Goal: Information Seeking & Learning: Find specific fact

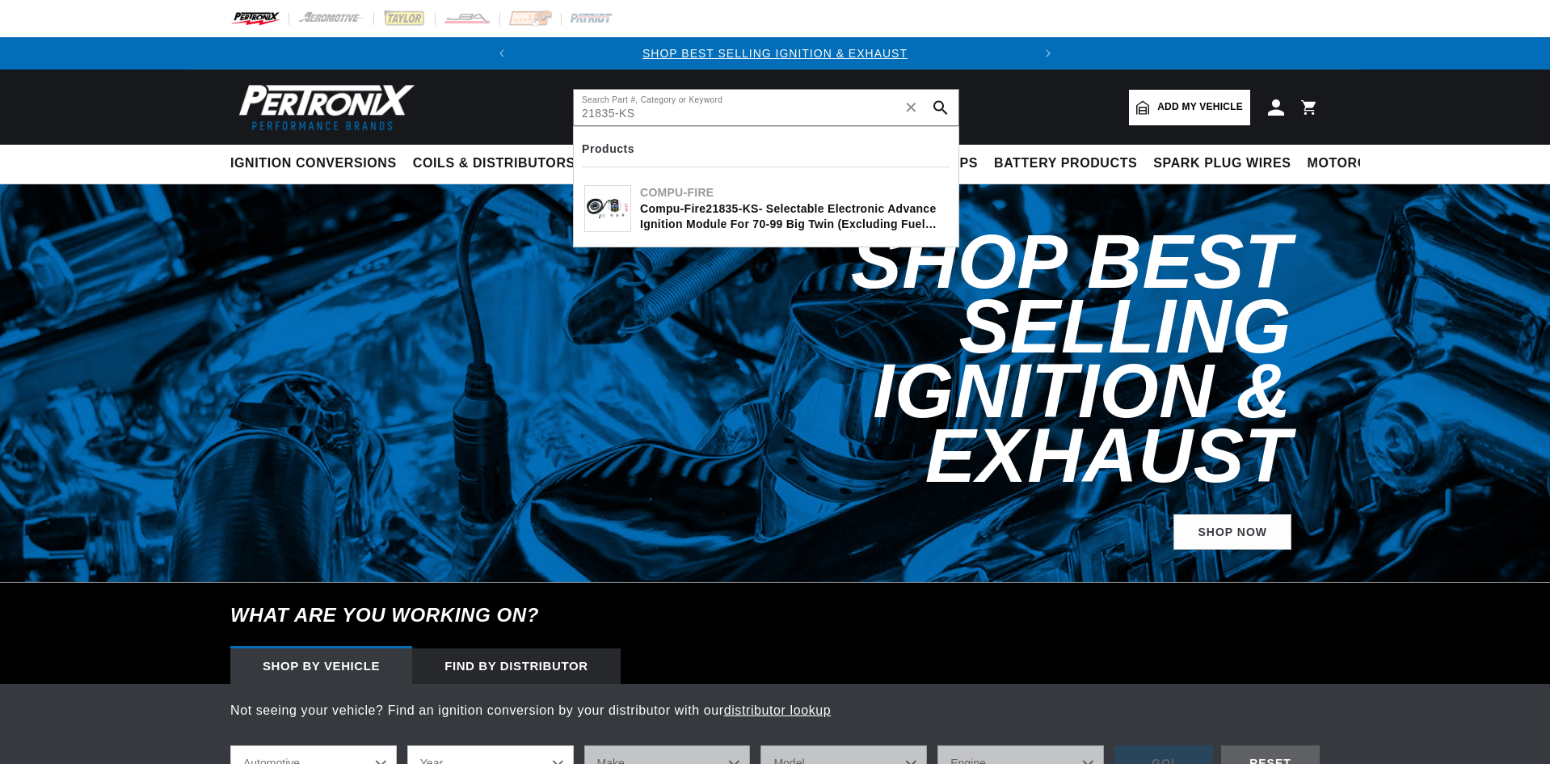
type input "21835-KS"
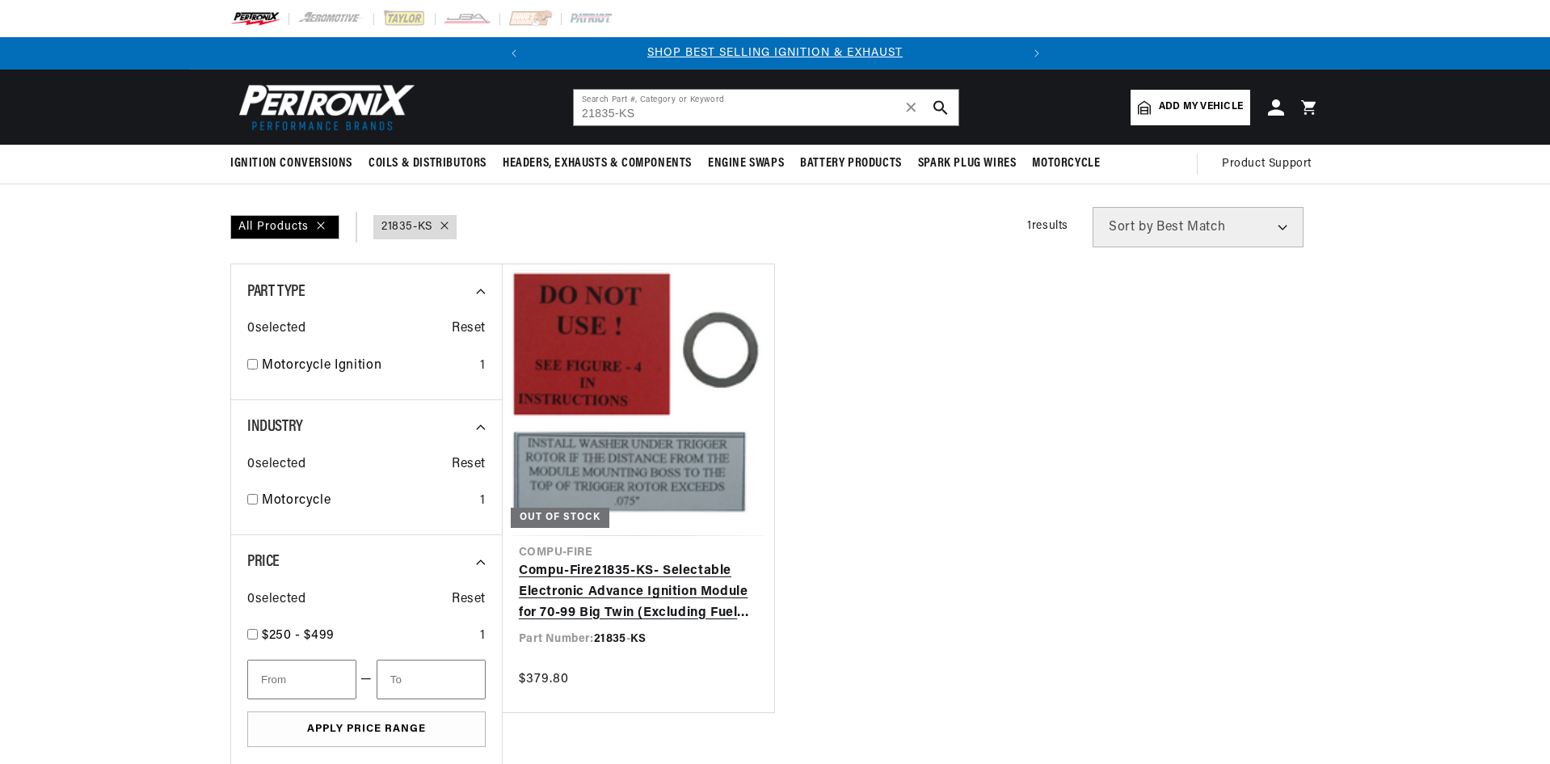
click at [691, 603] on link "Compu-Fire 21835 - KS - Selectable Electronic Advance Ignition Module for 70-99…" at bounding box center [638, 592] width 239 height 62
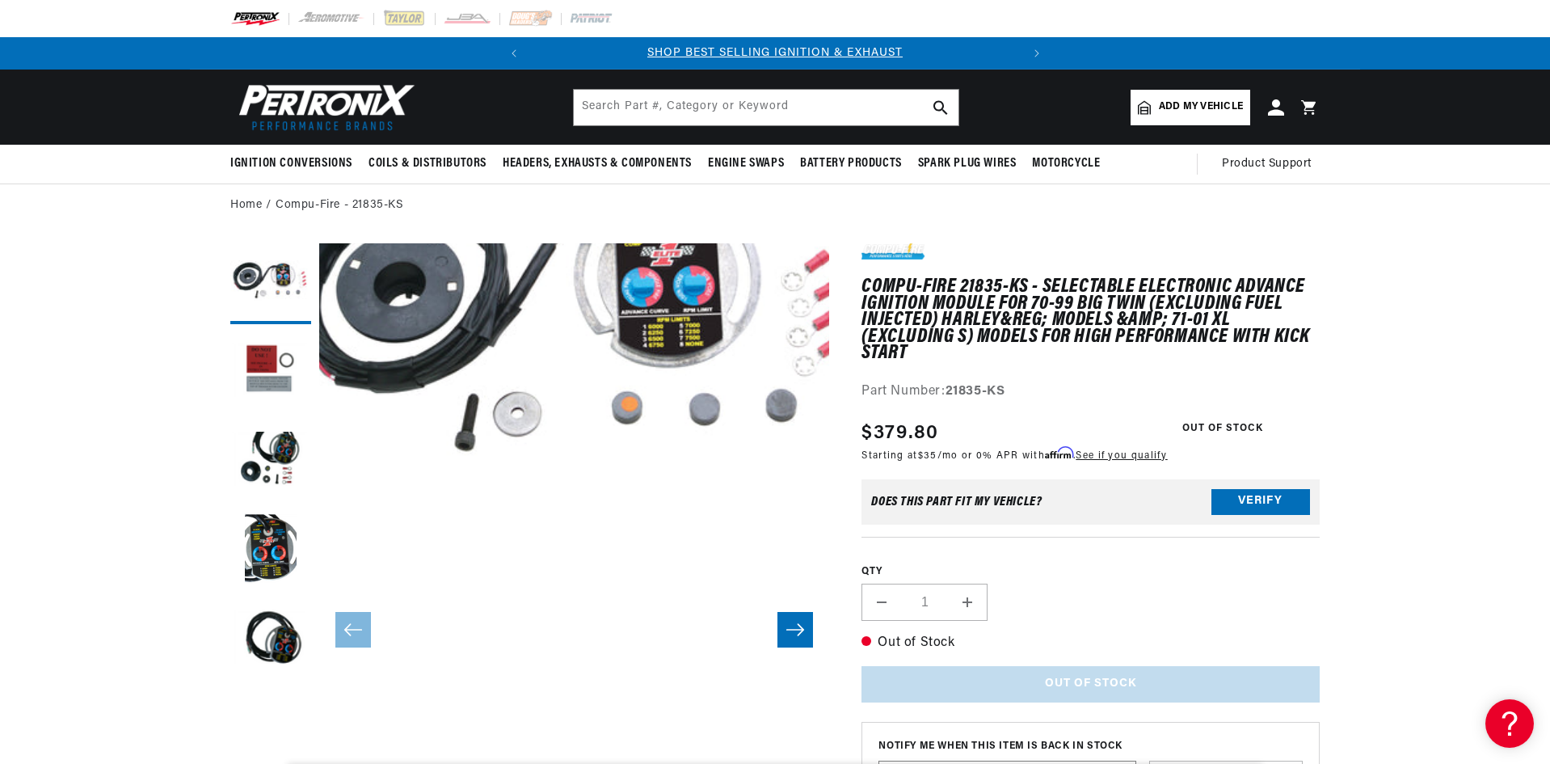
click at [268, 471] on button "Open media 1 in modal" at bounding box center [268, 471] width 0 height 0
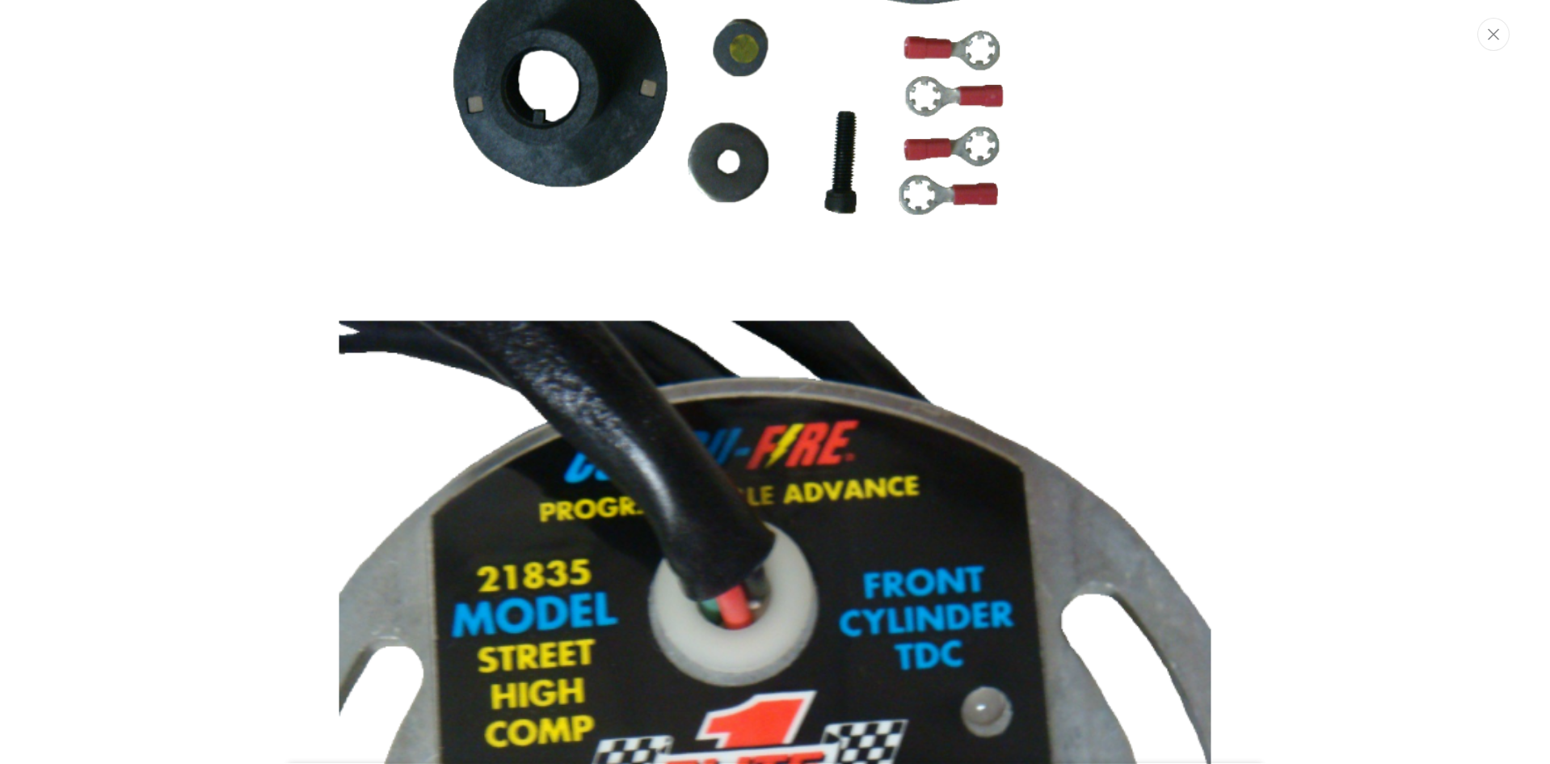
scroll to position [1347, 0]
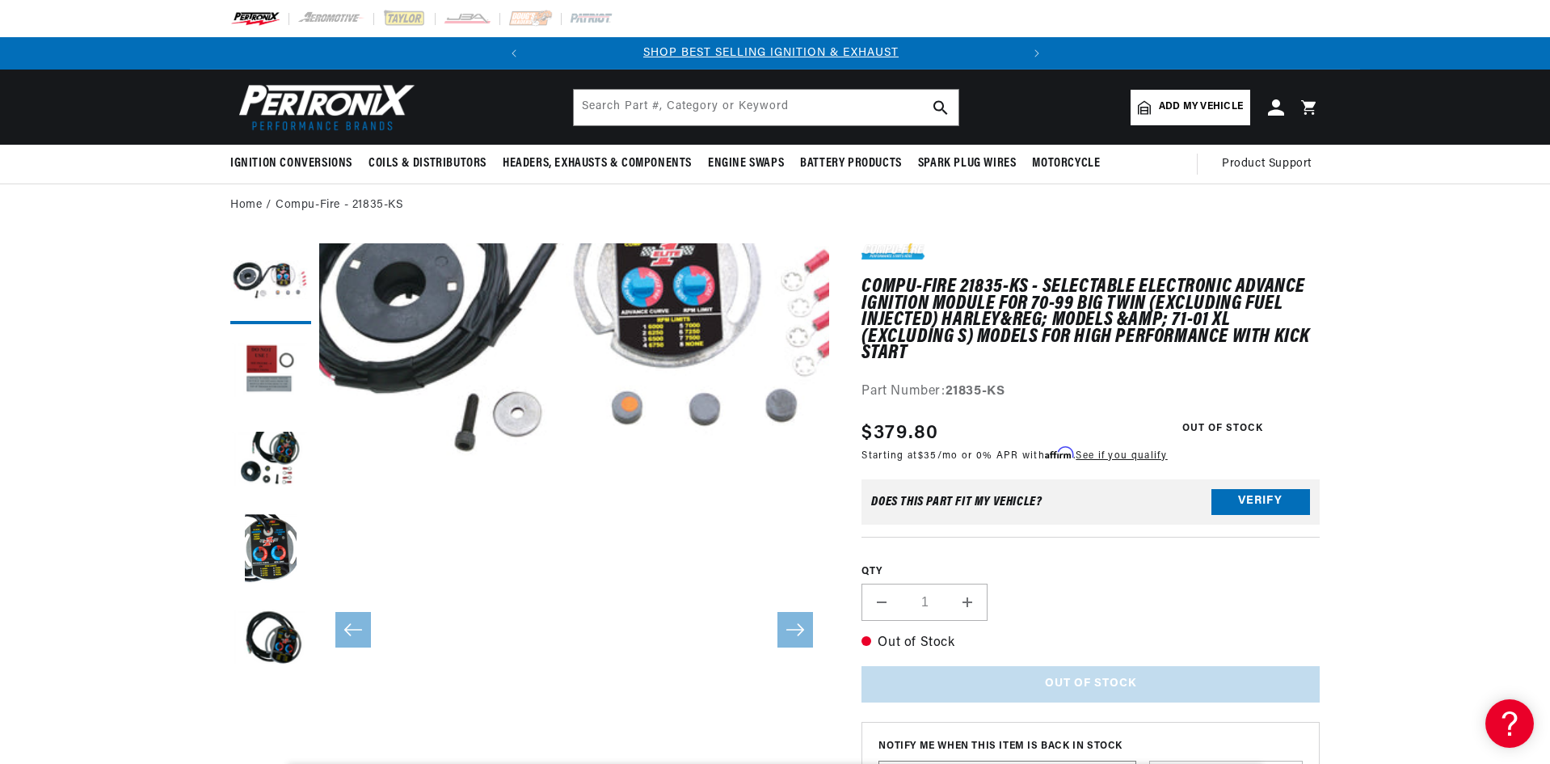
scroll to position [0, 0]
drag, startPoint x: 993, startPoint y: 388, endPoint x: 954, endPoint y: 388, distance: 39.6
click at [951, 389] on div "Part Number: 21835-KS" at bounding box center [1091, 391] width 458 height 21
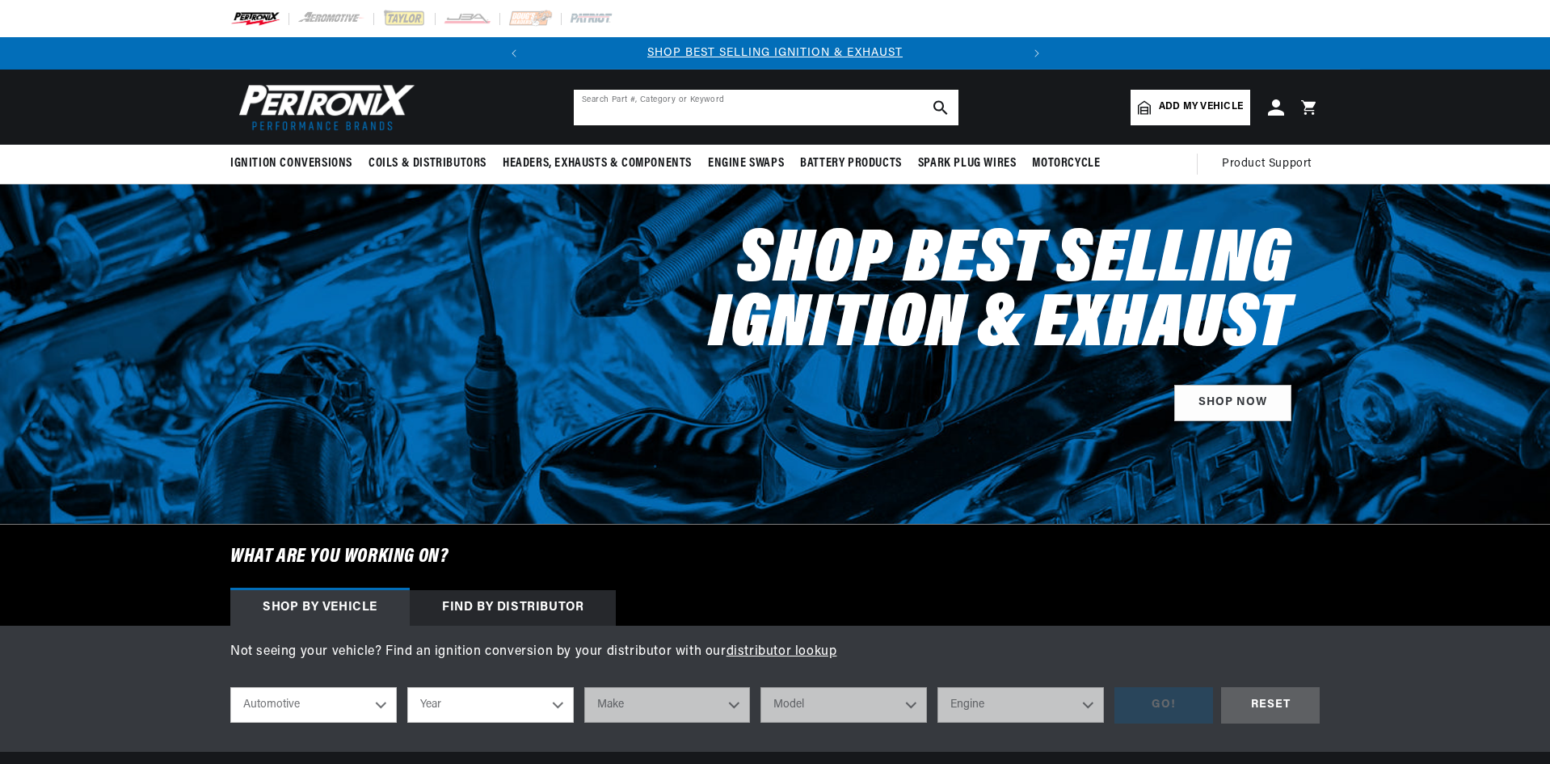
click at [720, 115] on input "text" at bounding box center [766, 108] width 385 height 36
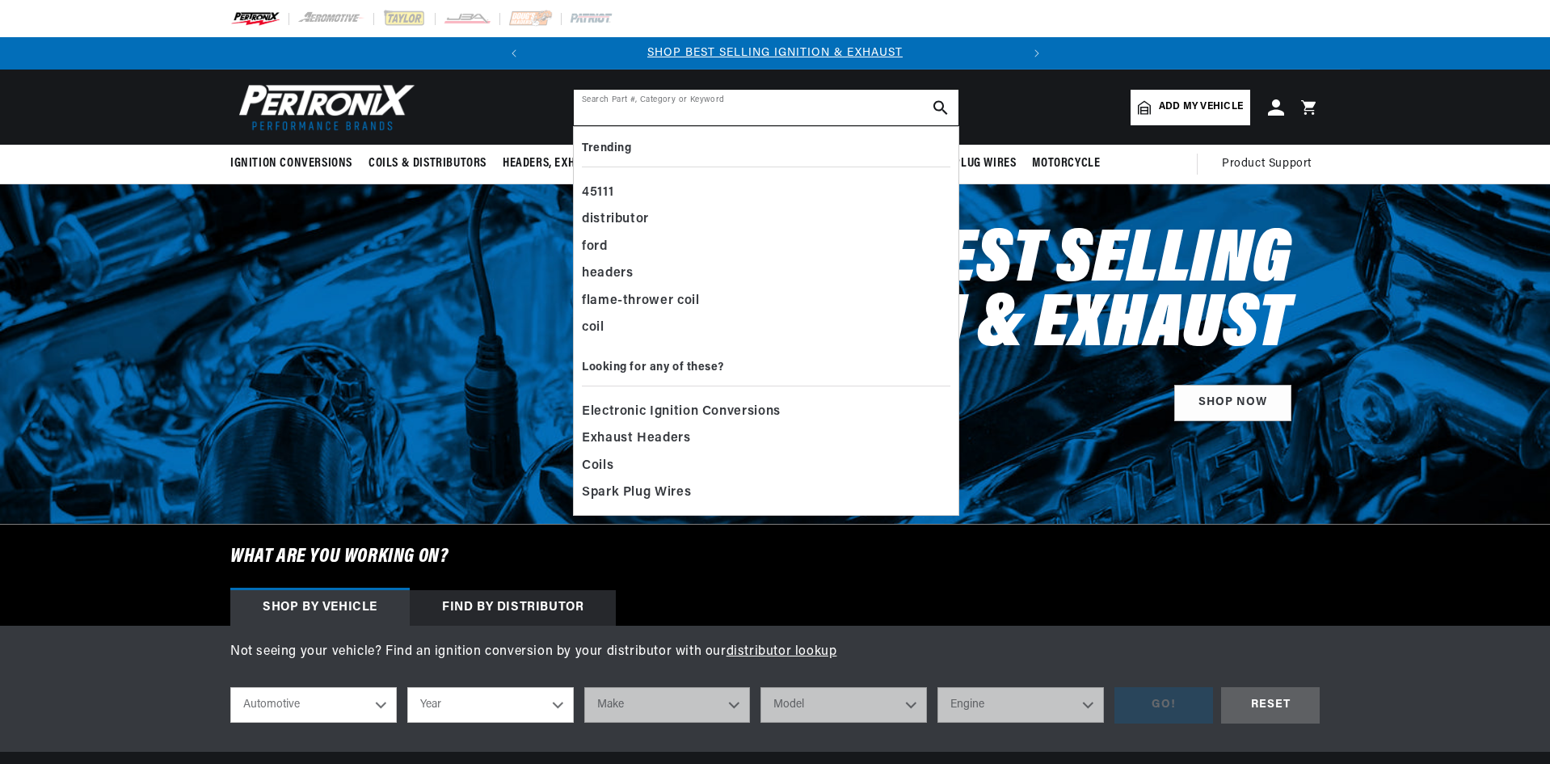
click at [720, 115] on input "text" at bounding box center [766, 108] width 385 height 36
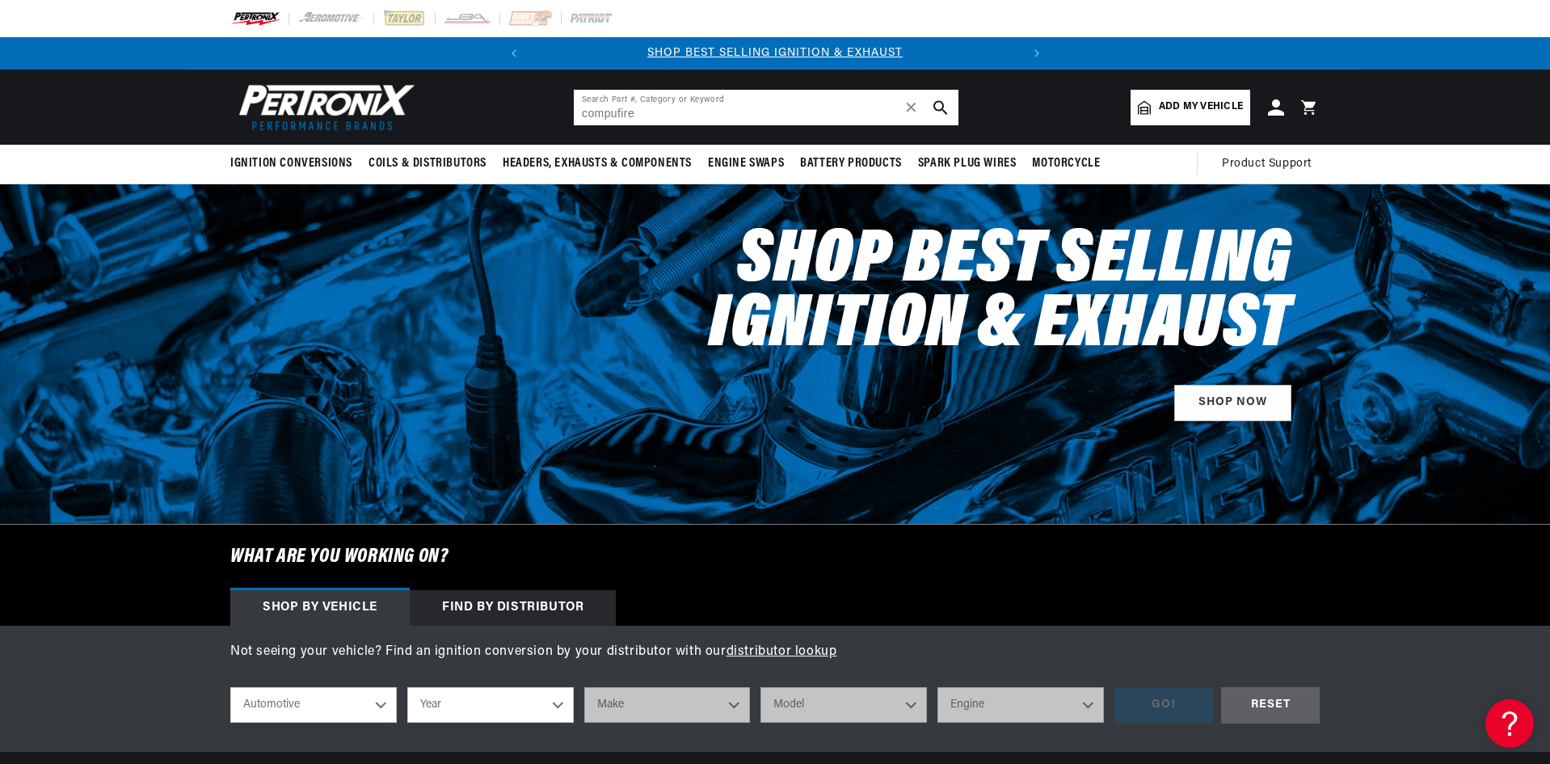
type input "compufire"
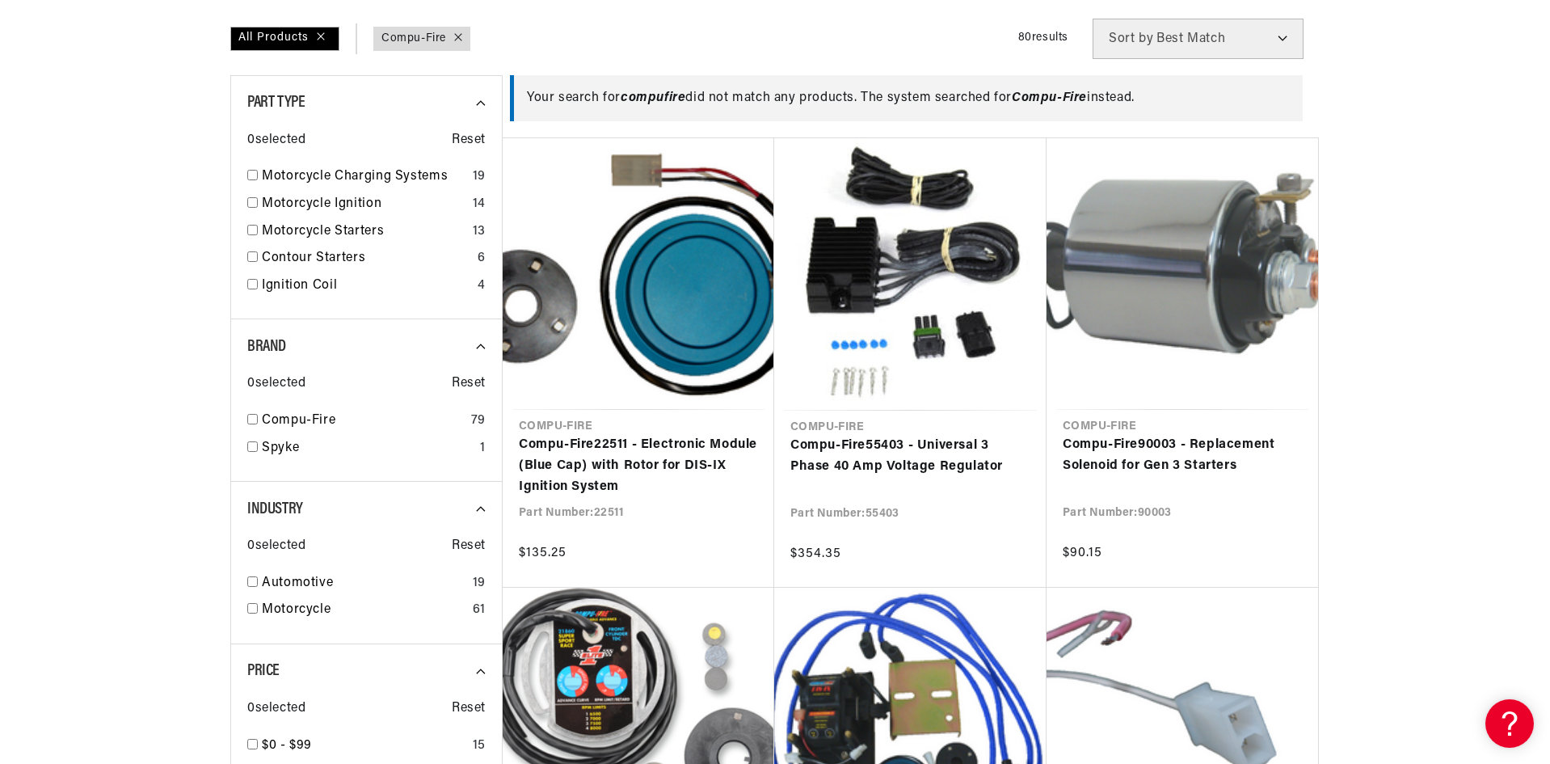
scroll to position [242, 0]
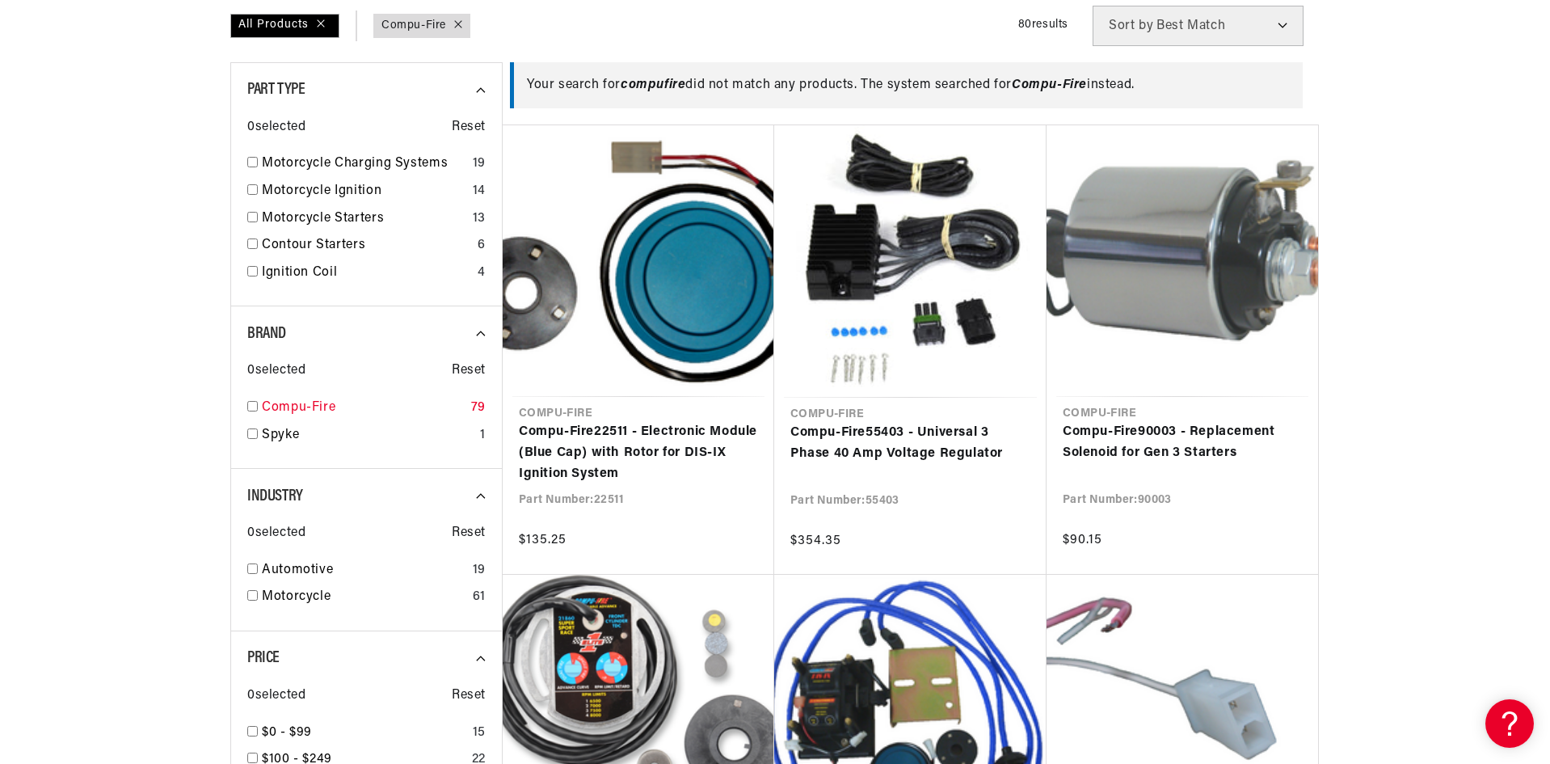
click at [253, 408] on input "checkbox" at bounding box center [252, 406] width 11 height 11
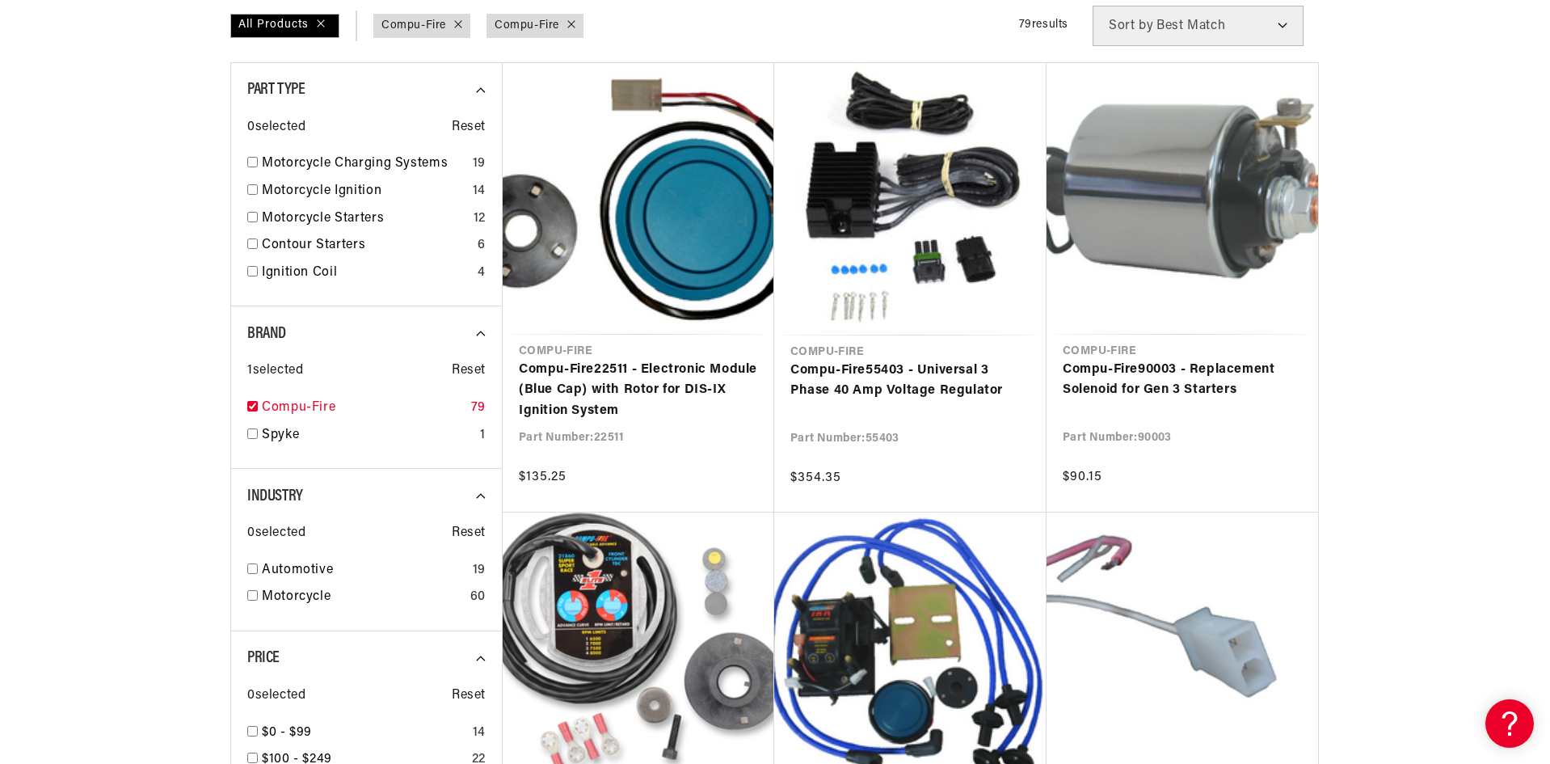
click at [253, 408] on input "checkbox" at bounding box center [252, 406] width 11 height 11
checkbox input "false"
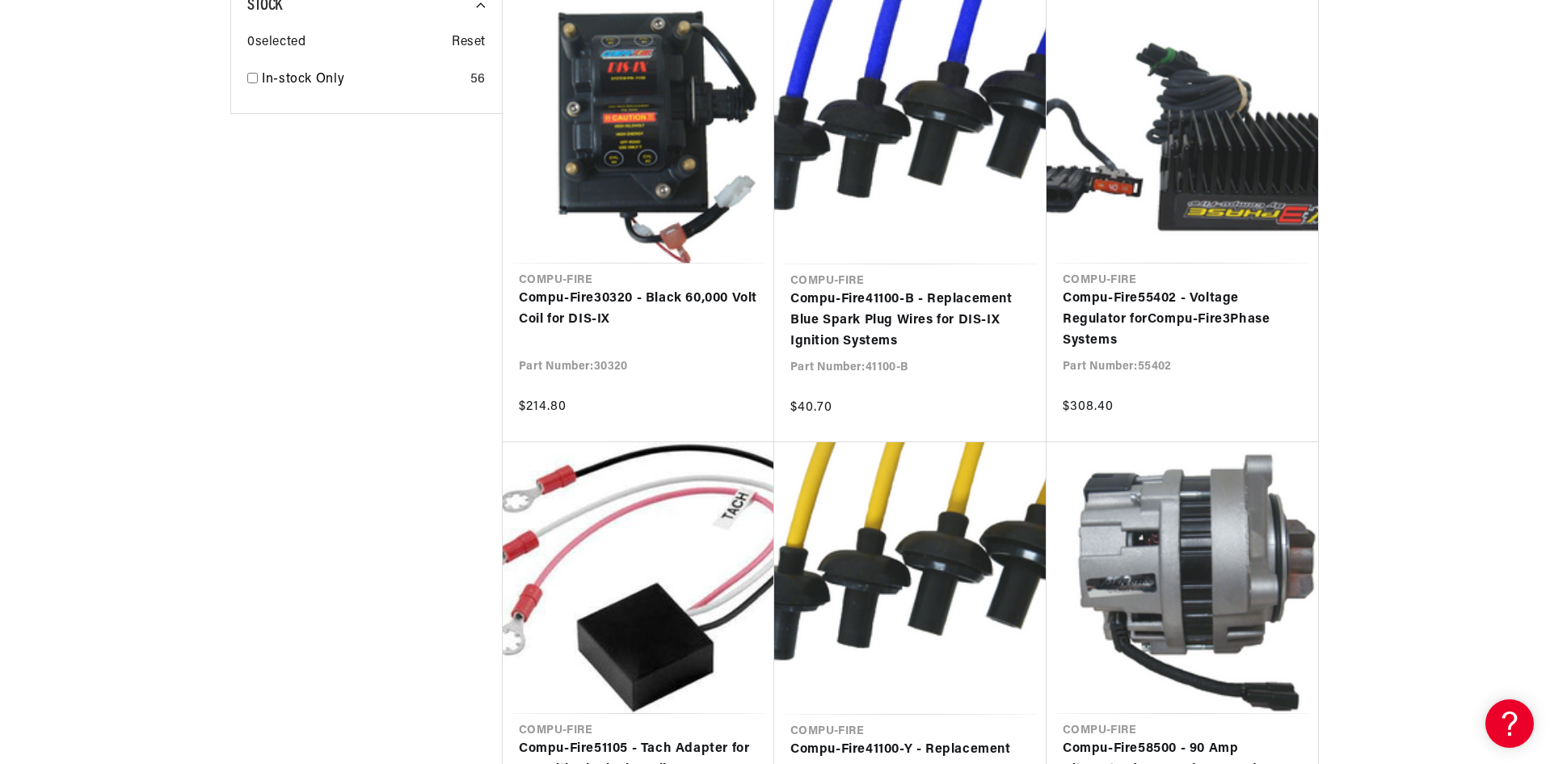
scroll to position [0, 490]
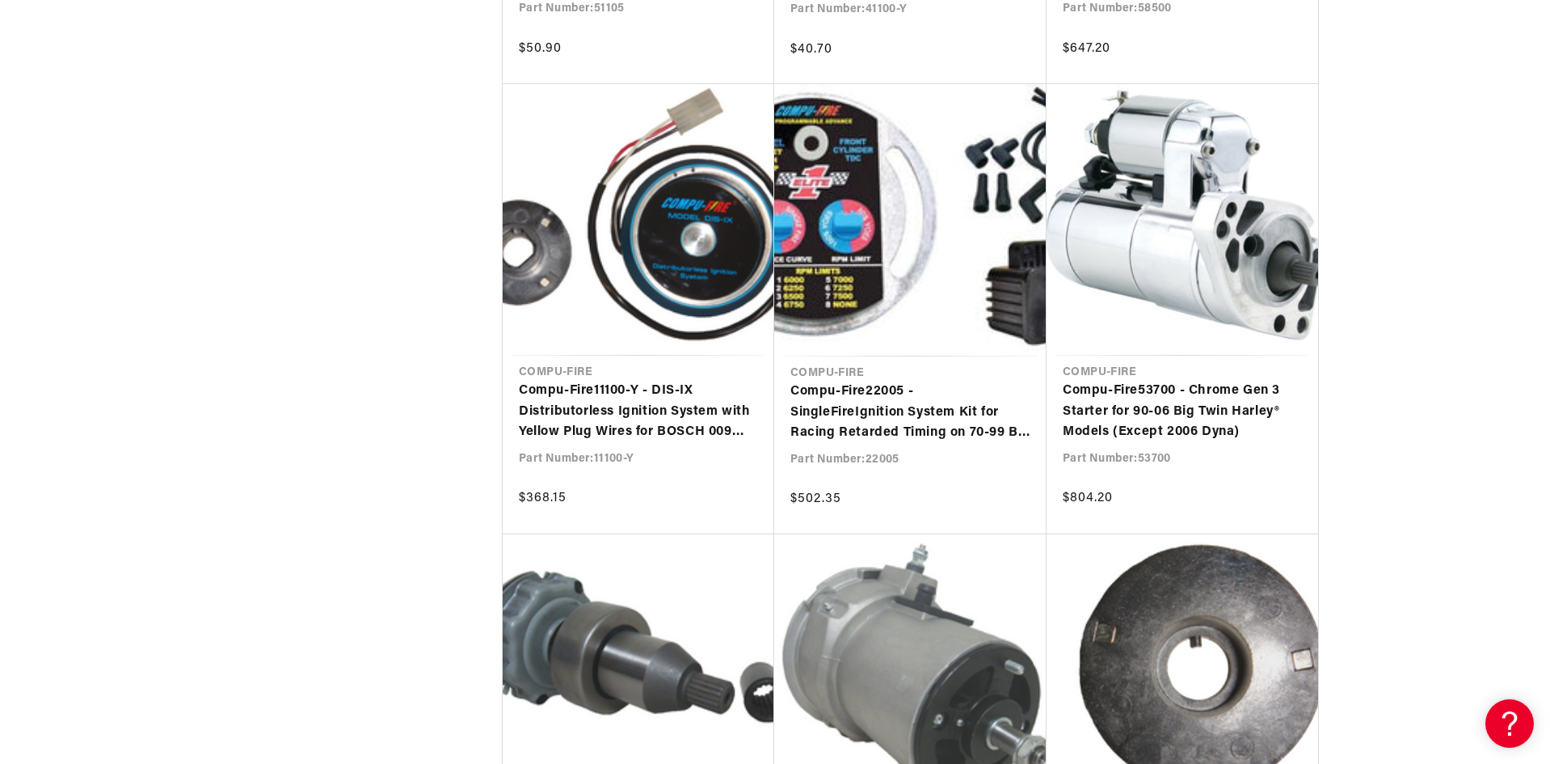
scroll to position [0, 490]
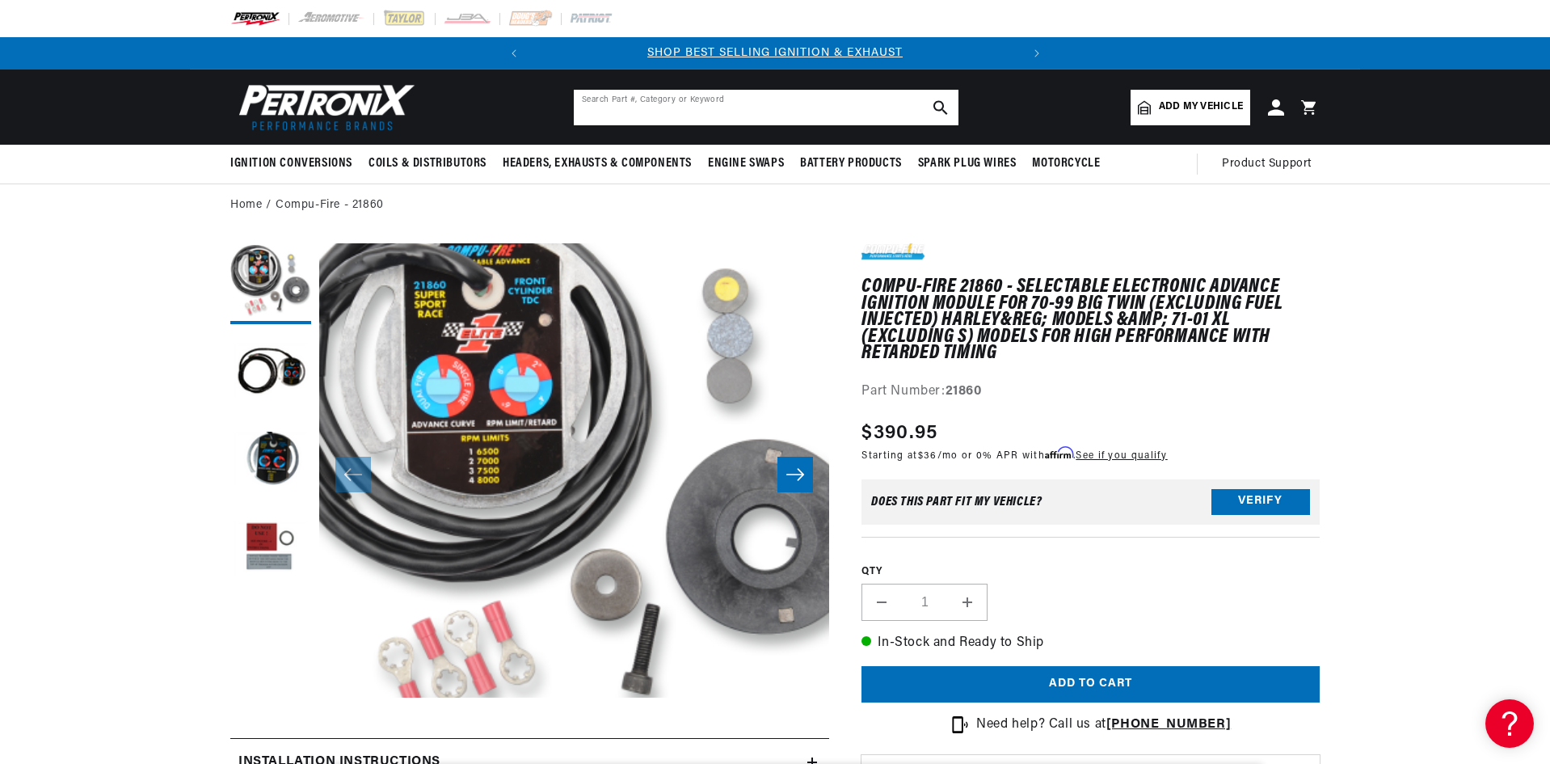
click at [672, 97] on input "text" at bounding box center [766, 108] width 385 height 36
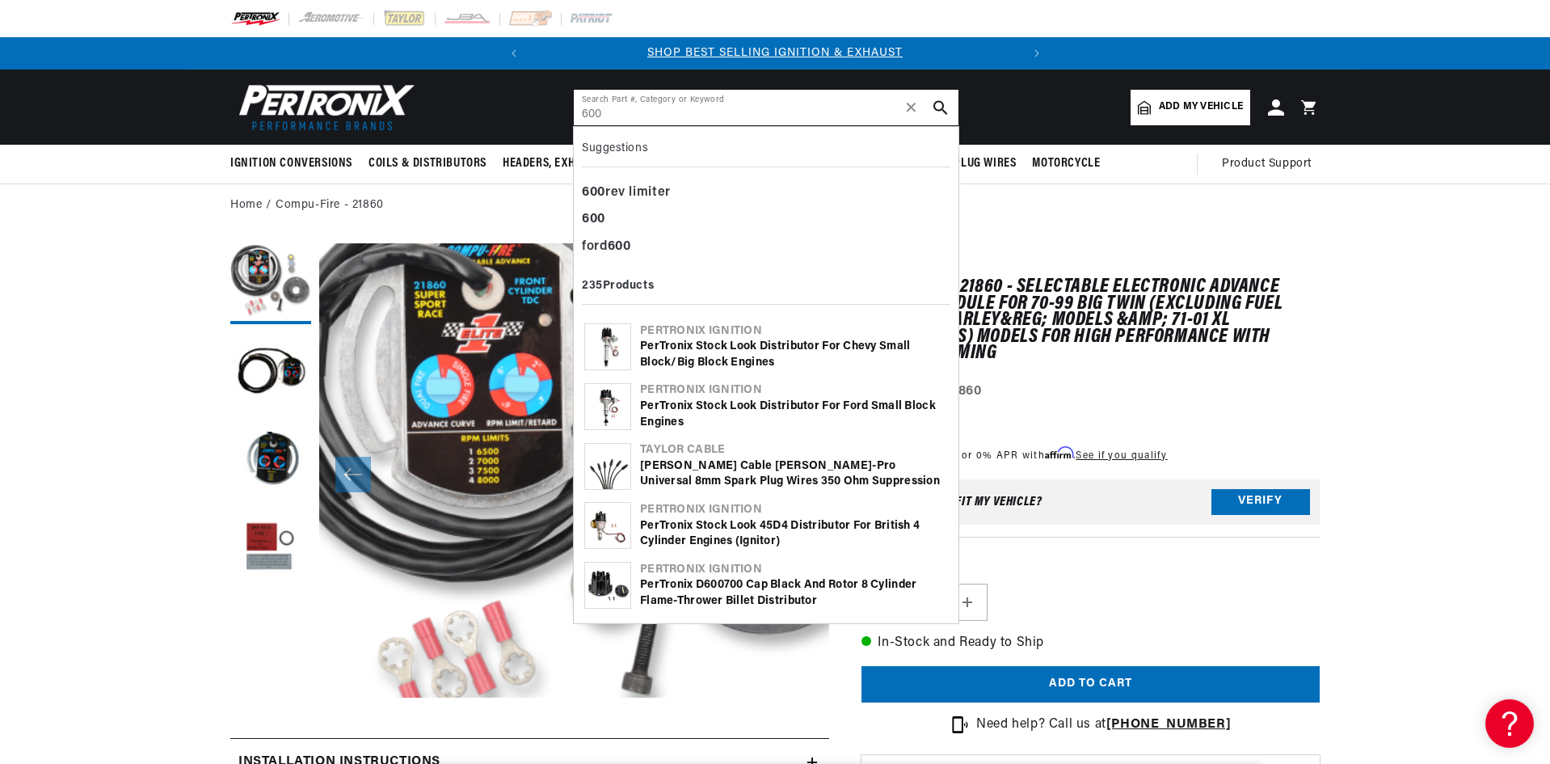
type input "600"
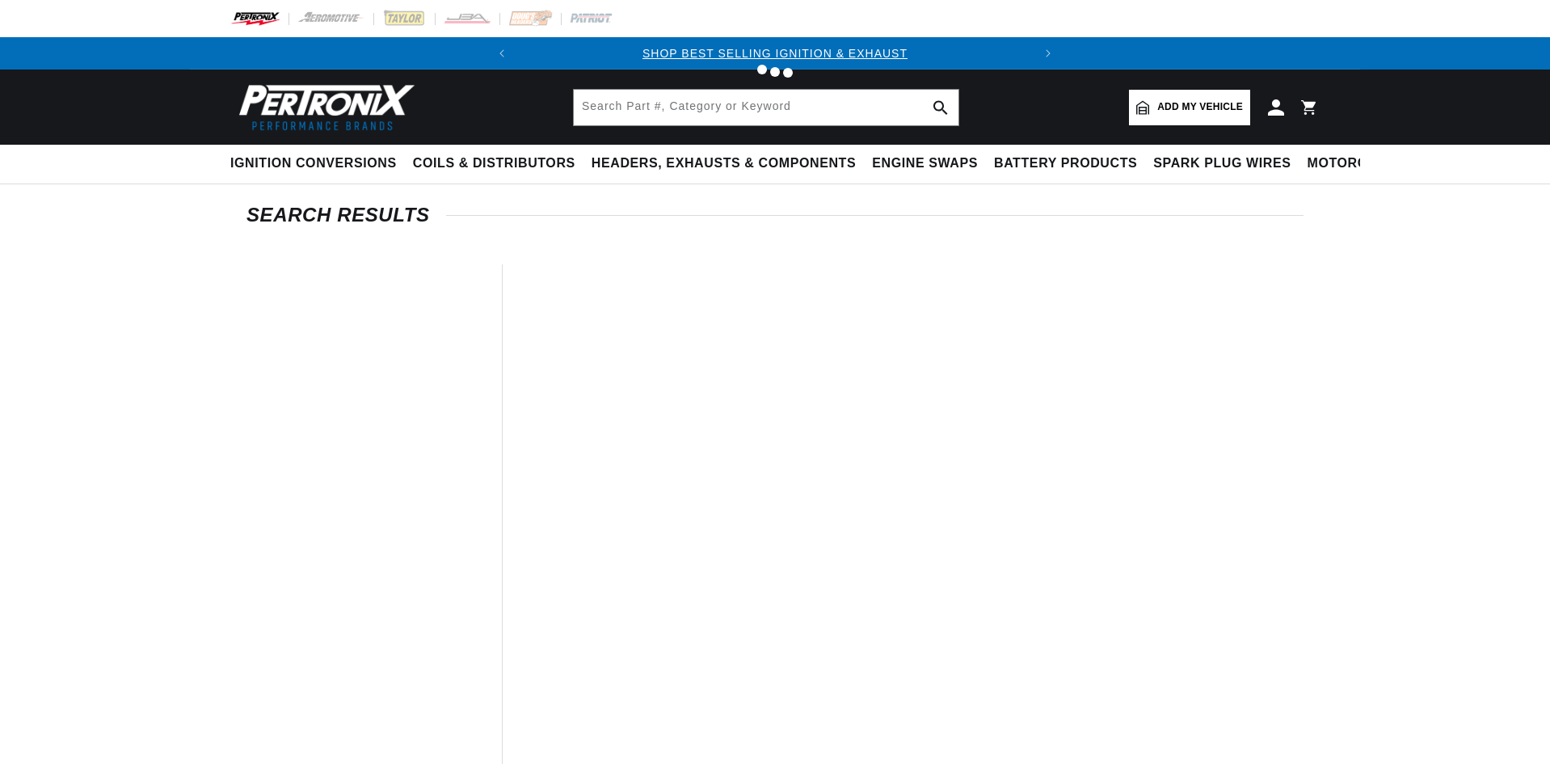
type input "ks"
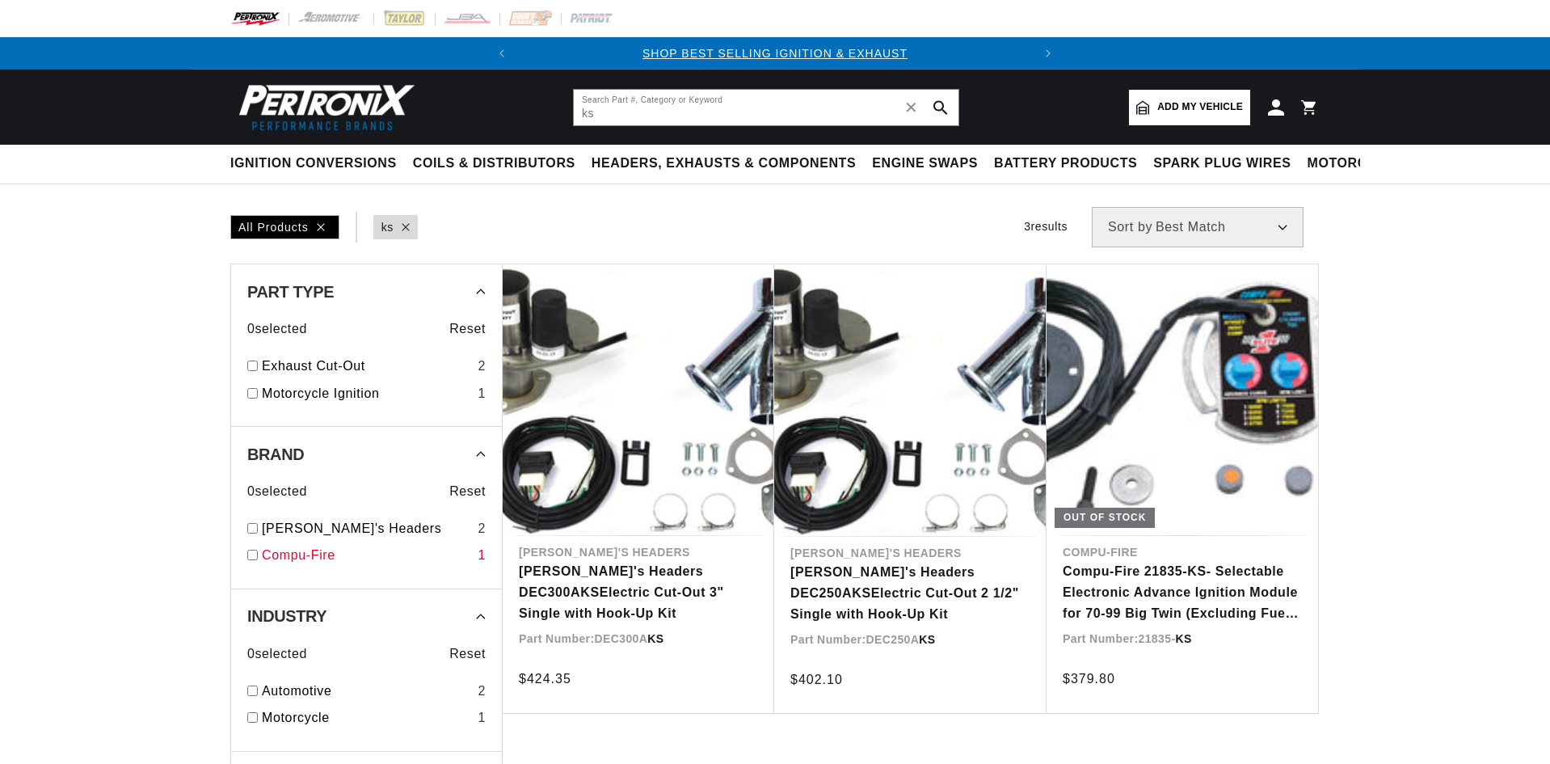
click at [357, 559] on link "Compu-Fire" at bounding box center [366, 555] width 209 height 21
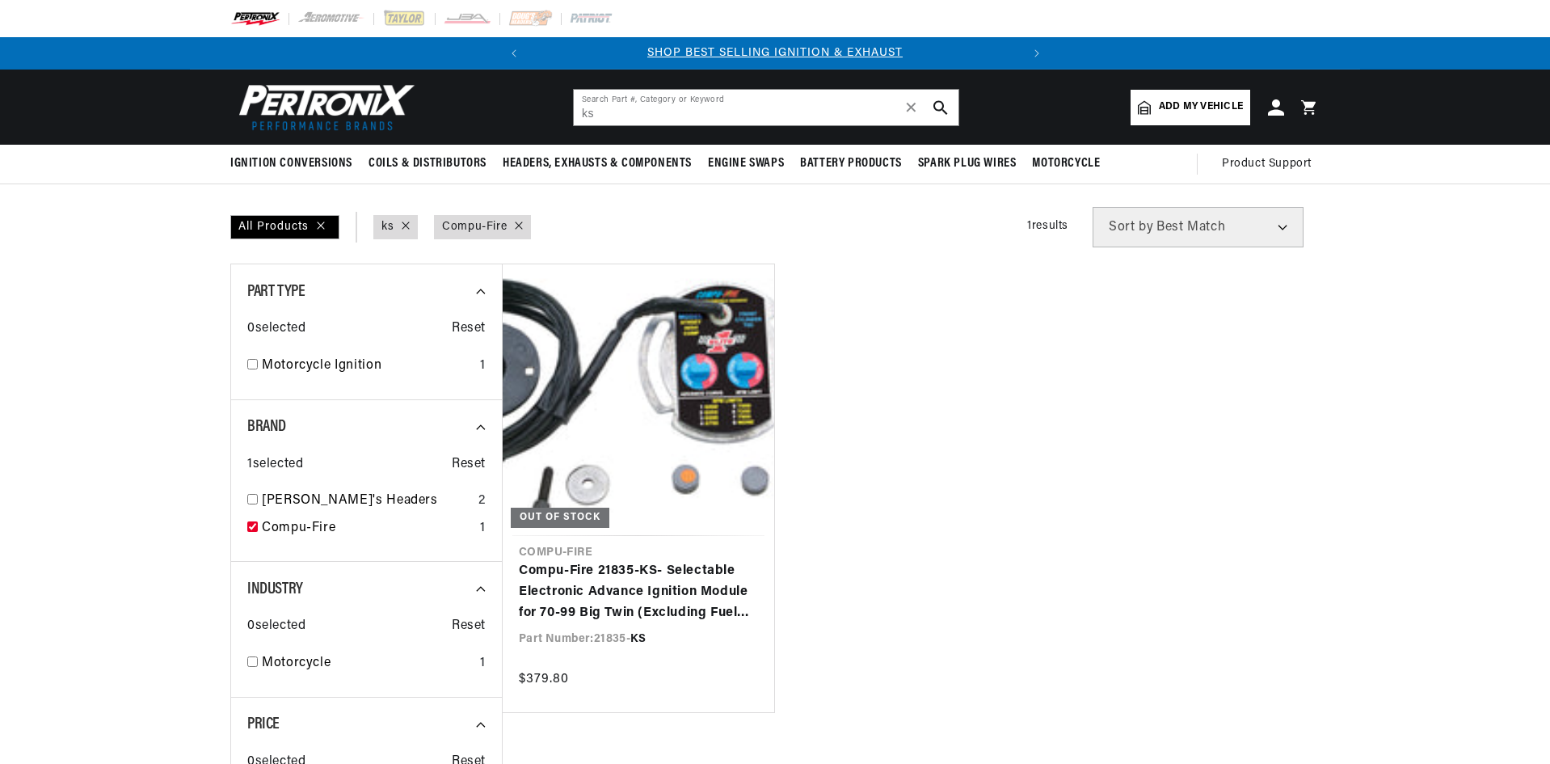
checkbox input "true"
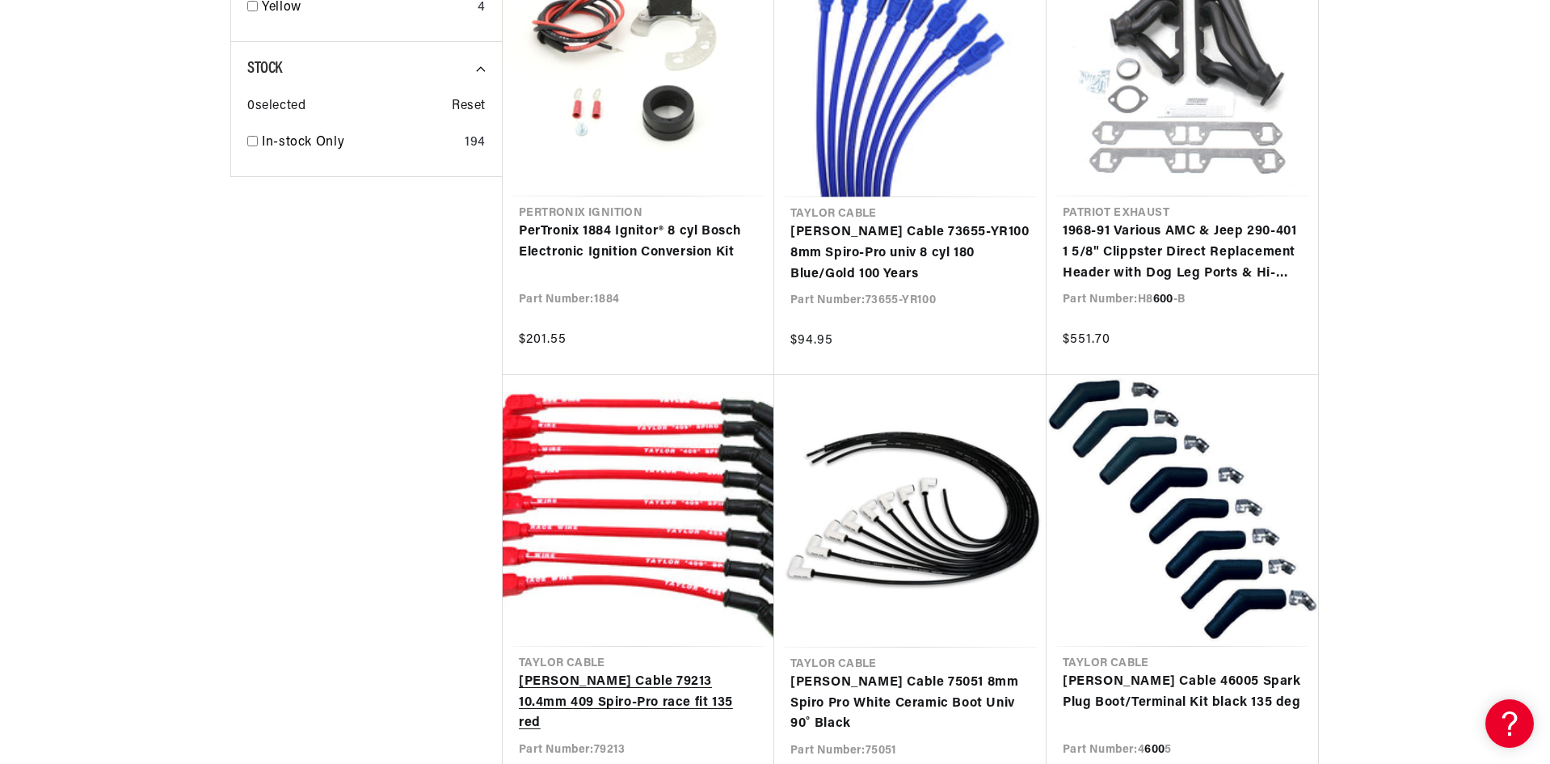
scroll to position [0, 490]
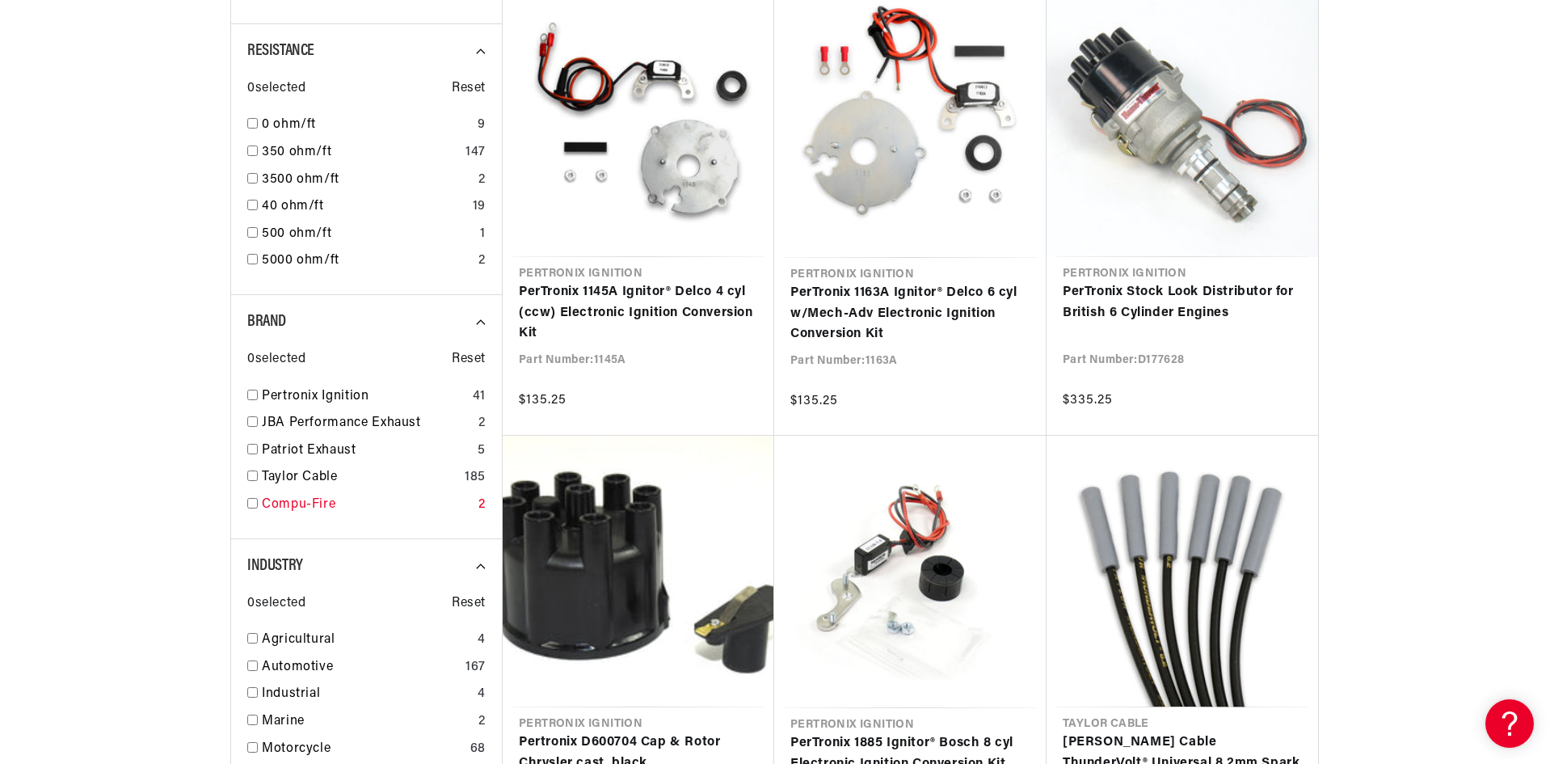
scroll to position [1697, 0]
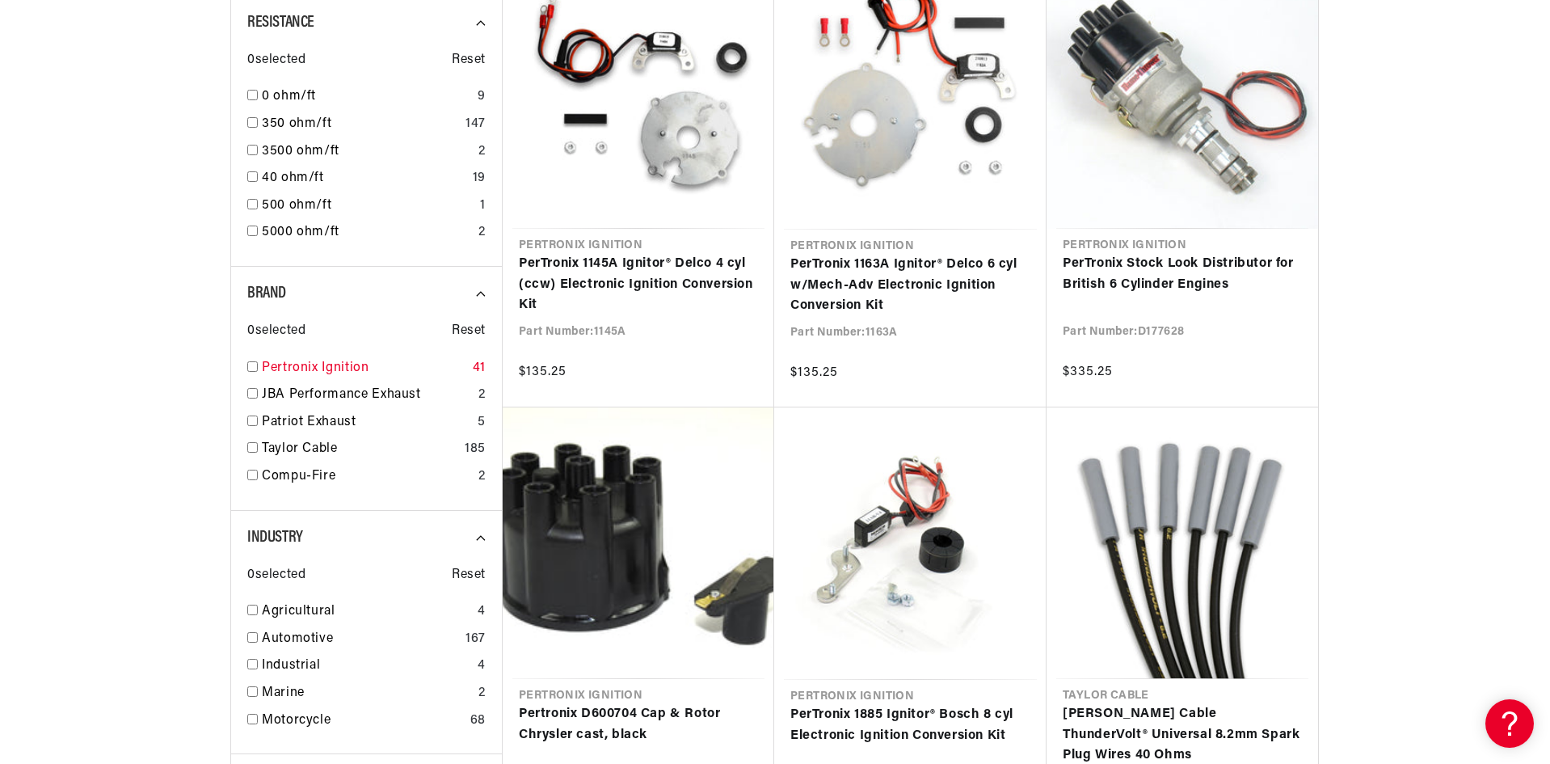
click at [254, 369] on input "checkbox" at bounding box center [252, 366] width 11 height 11
checkbox input "false"
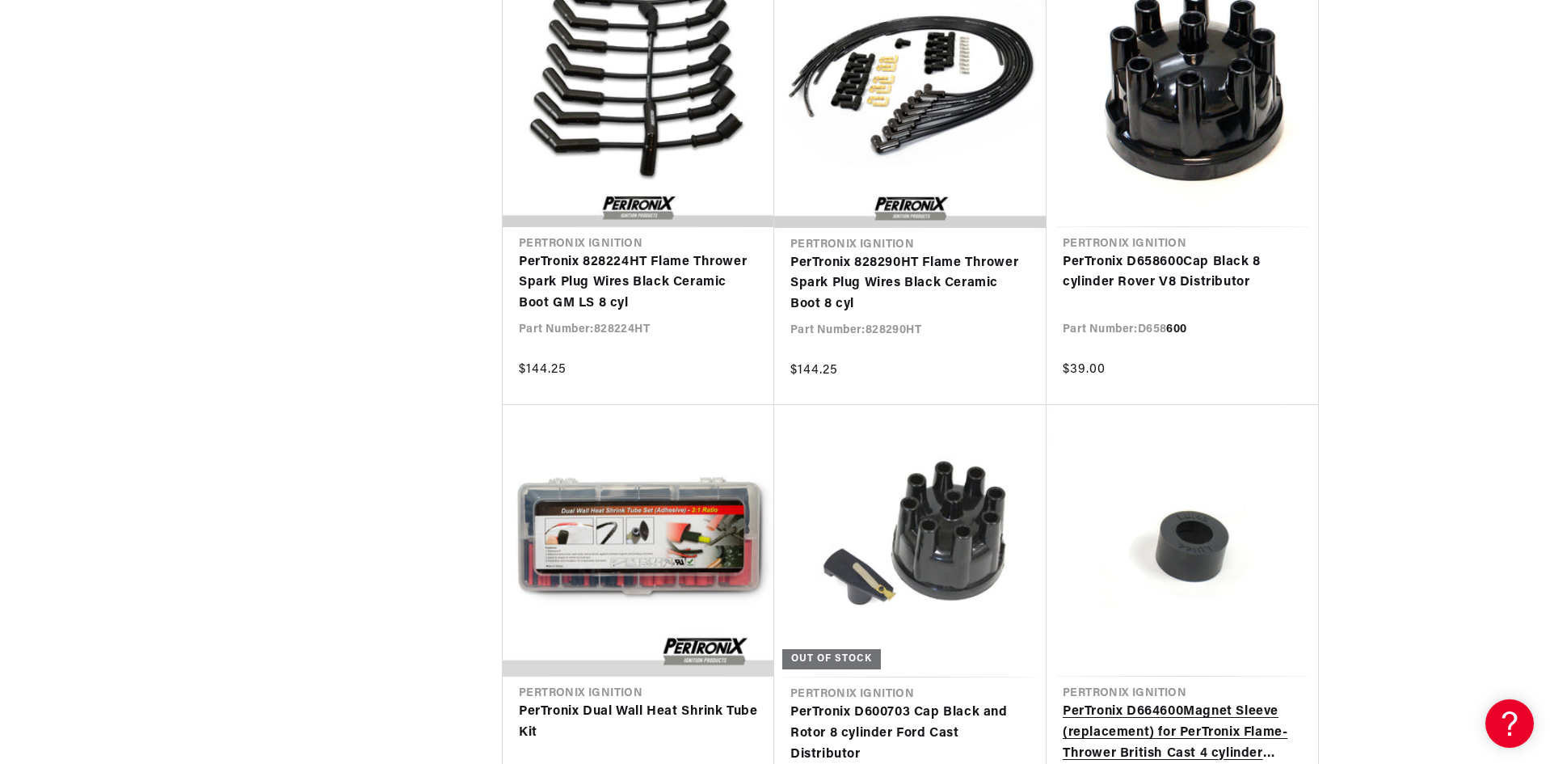
scroll to position [5254, 0]
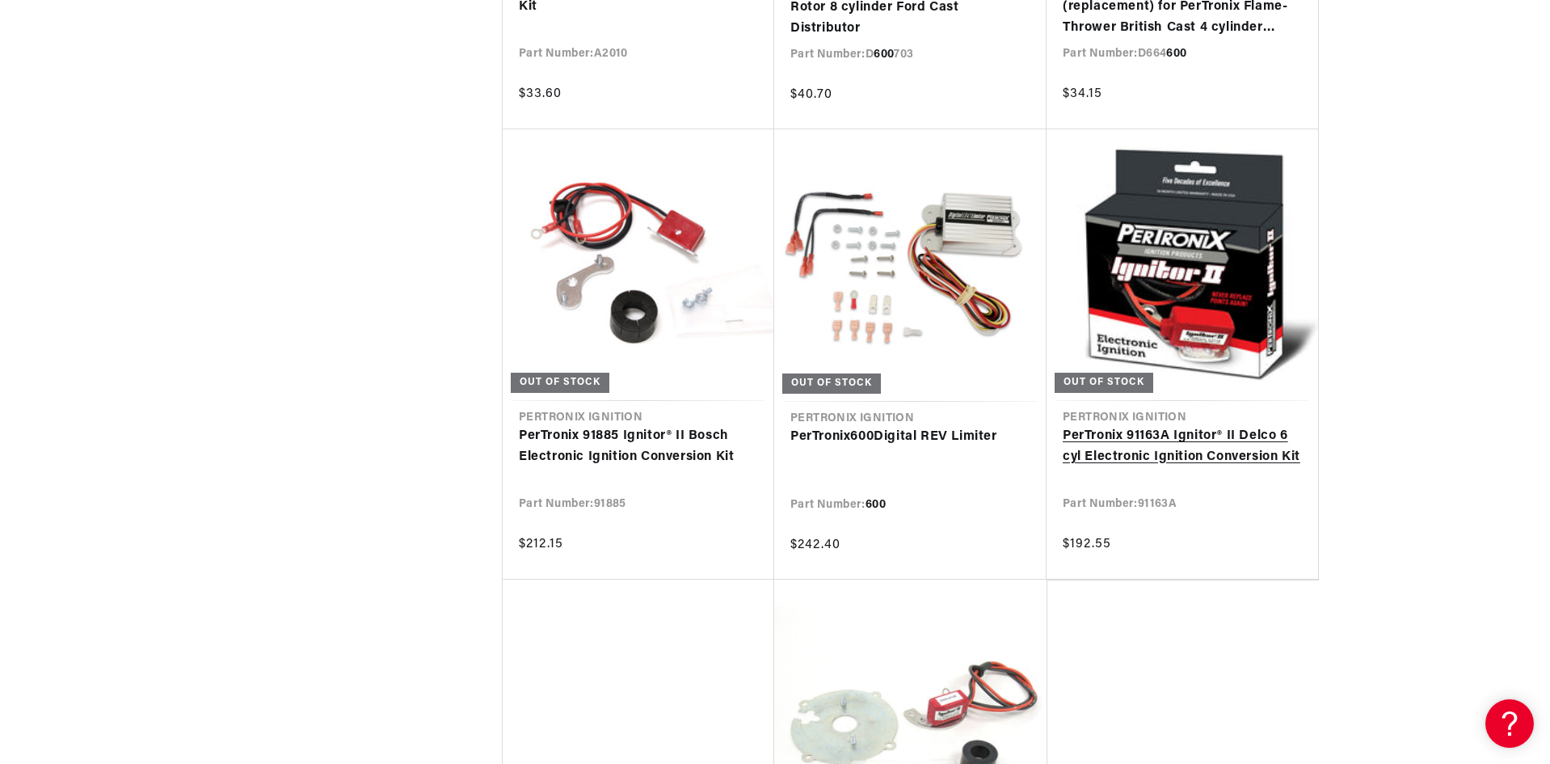
scroll to position [5658, 0]
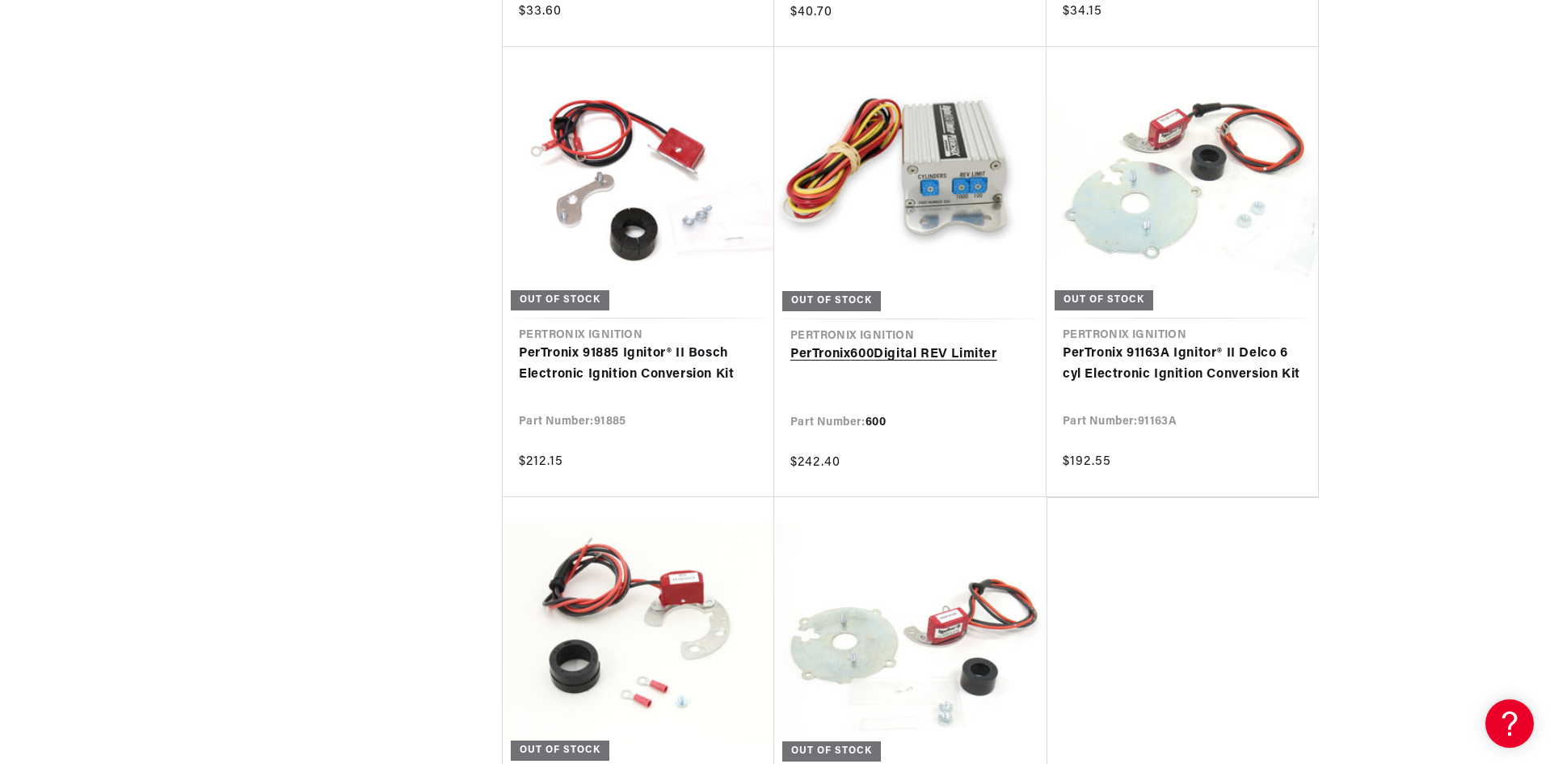
click at [867, 350] on link "PerTronix 600 Digital REV Limiter" at bounding box center [910, 354] width 240 height 21
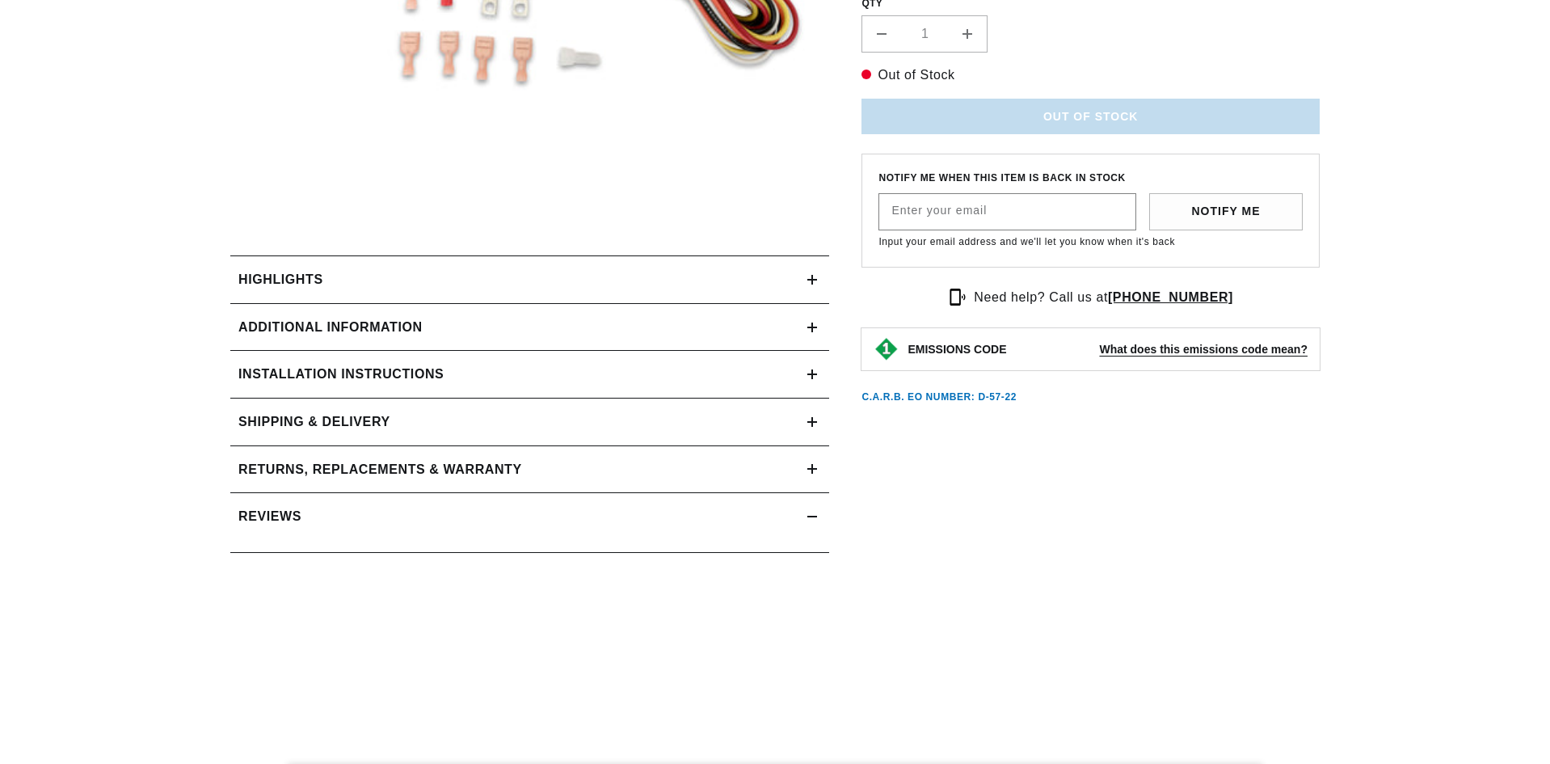
scroll to position [566, 0]
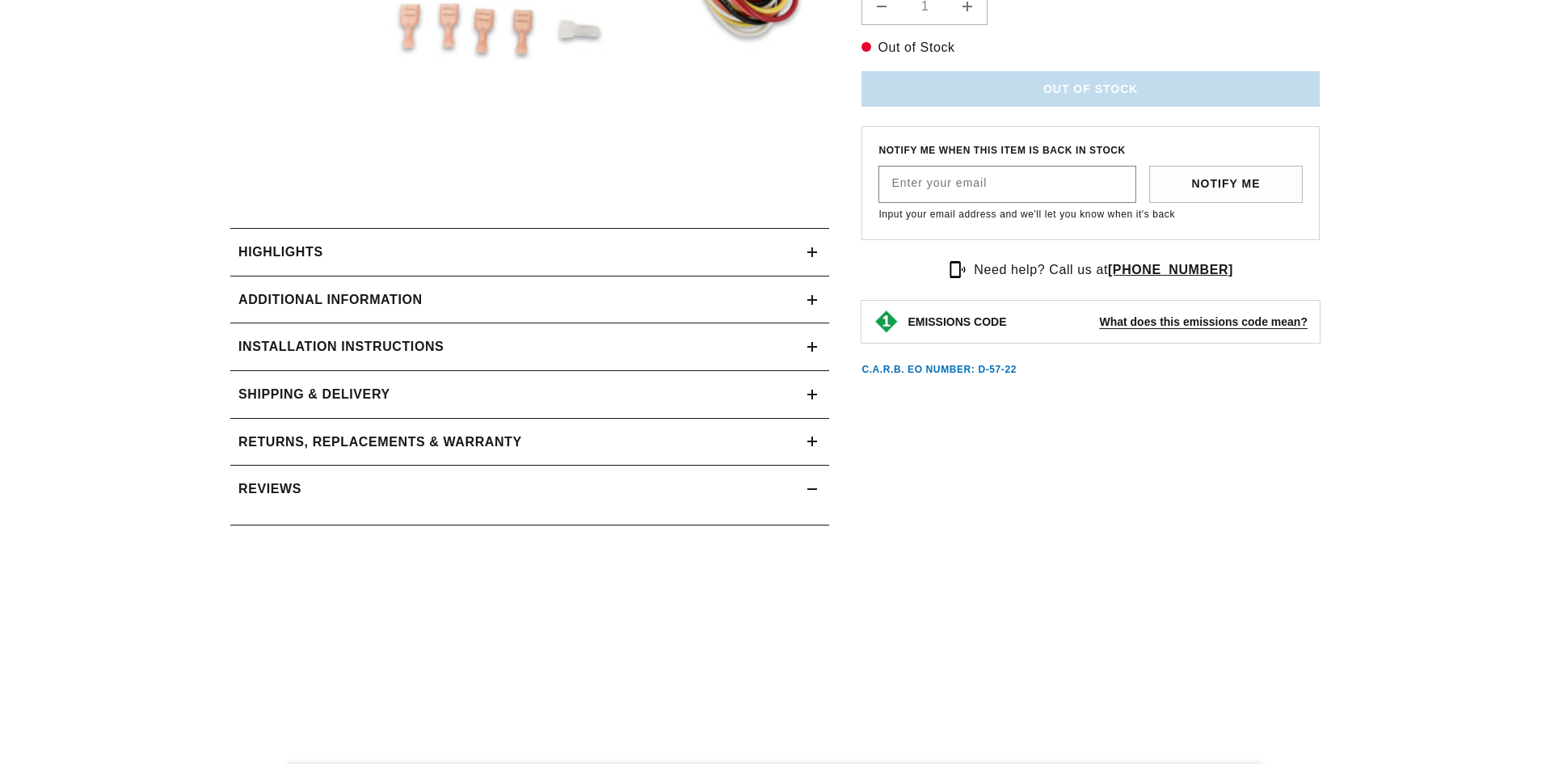
click at [495, 349] on div "Installation instructions" at bounding box center [518, 346] width 577 height 21
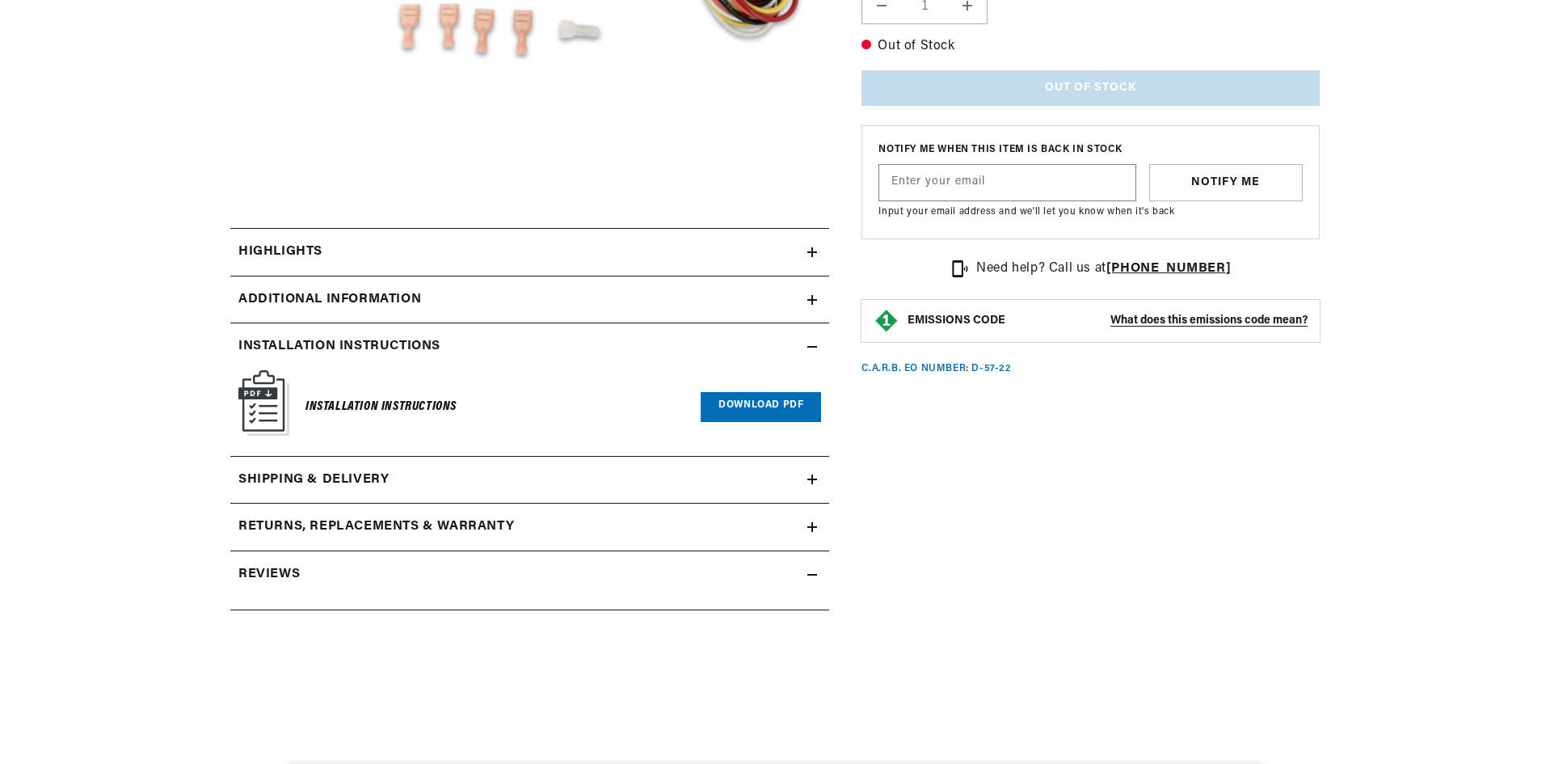
click at [748, 414] on link "Download PDF" at bounding box center [761, 407] width 120 height 30
